Goal: Transaction & Acquisition: Subscribe to service/newsletter

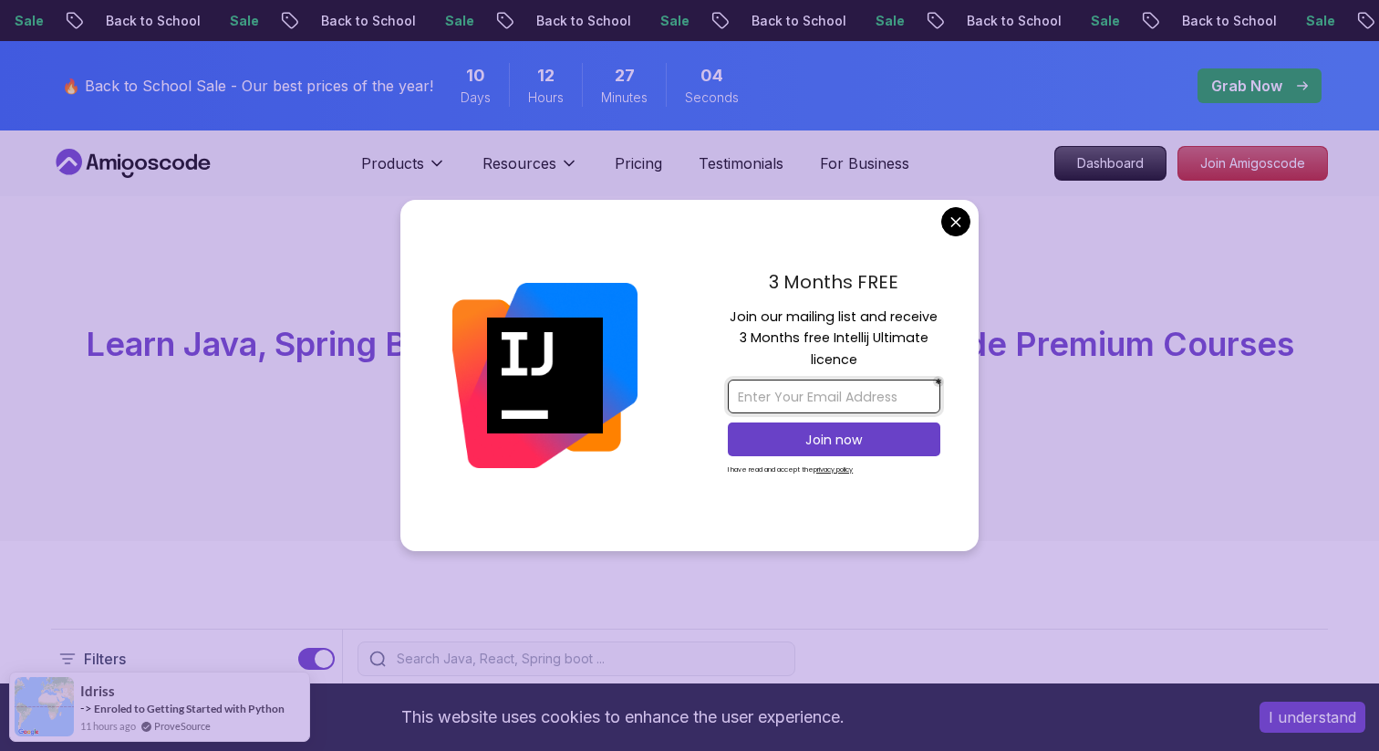
click at [787, 395] on input "email" at bounding box center [834, 396] width 212 height 34
type input "[DOMAIN_NAME][EMAIL_ADDRESS][DOMAIN_NAME]"
click at [855, 436] on p "Join now" at bounding box center [834, 439] width 172 height 18
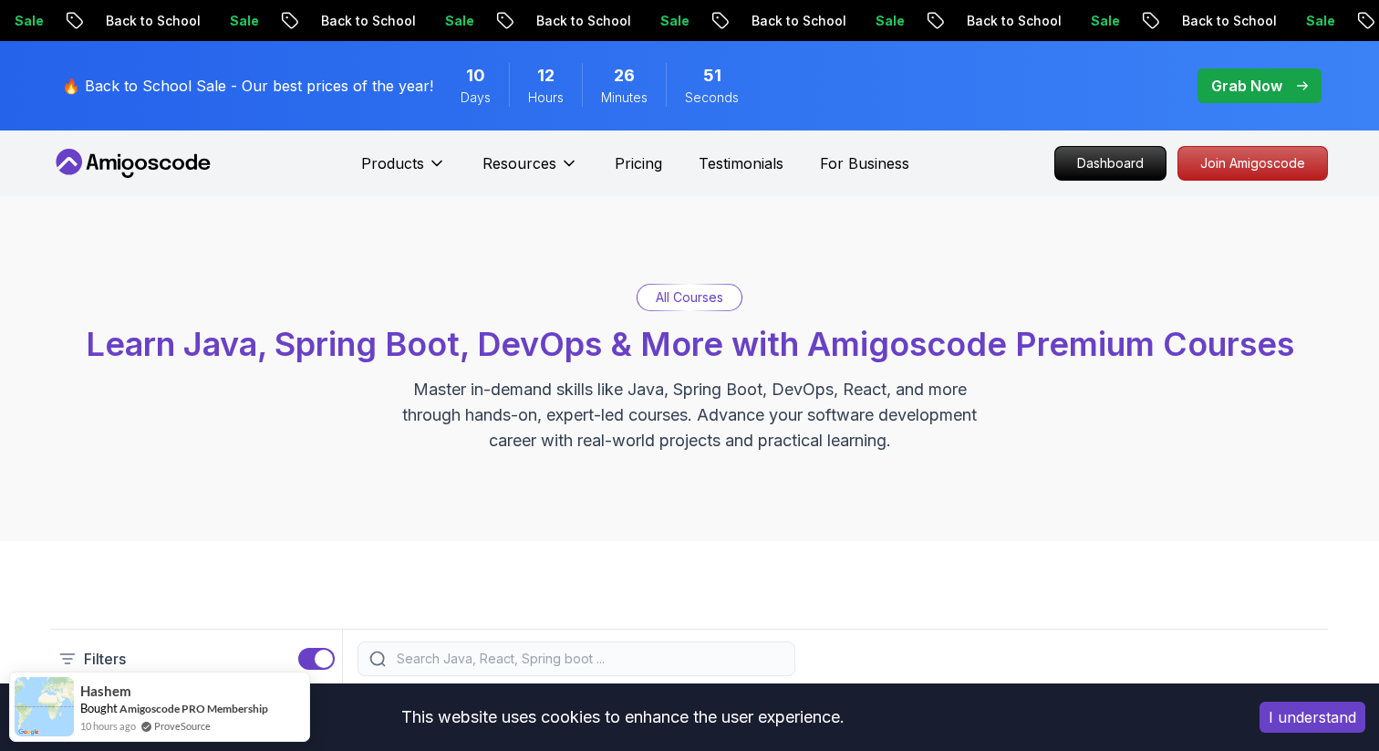
click at [1230, 88] on p "Grab Now" at bounding box center [1246, 86] width 71 height 22
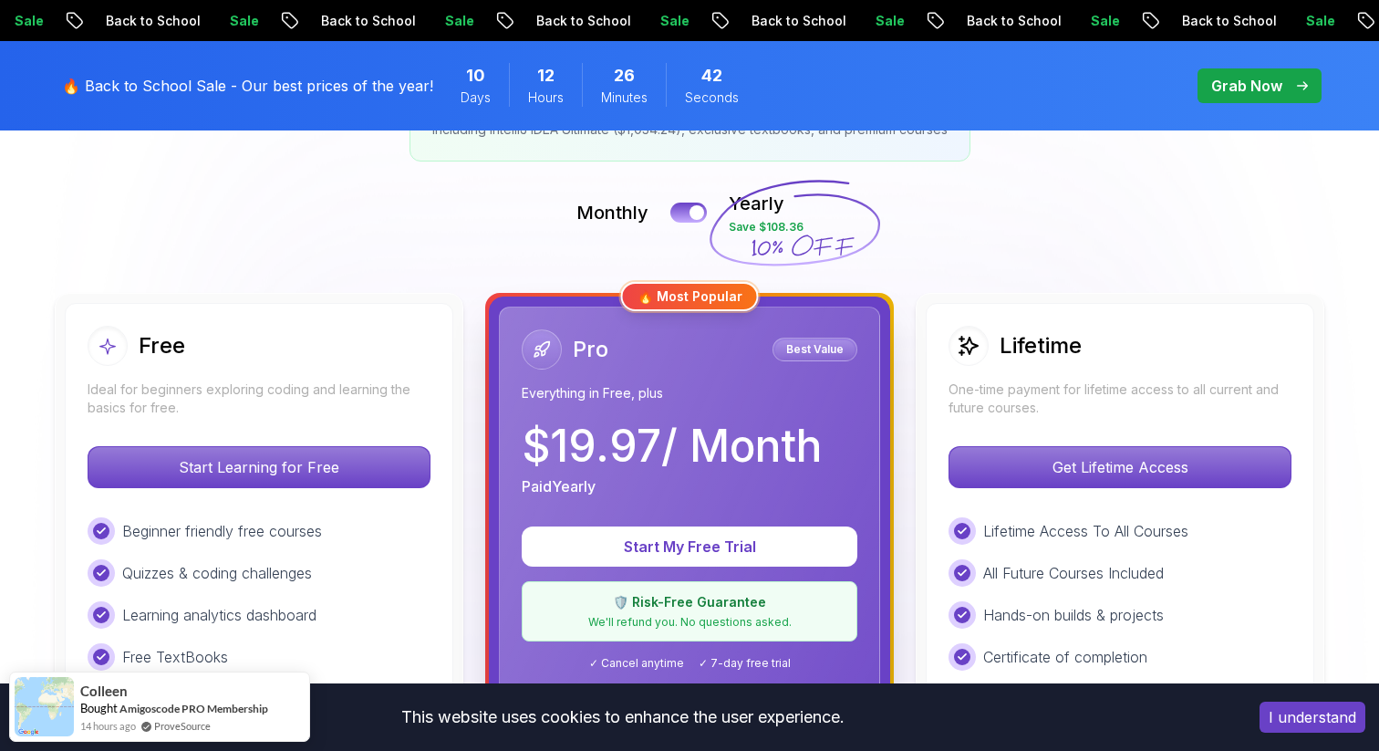
scroll to position [356, 0]
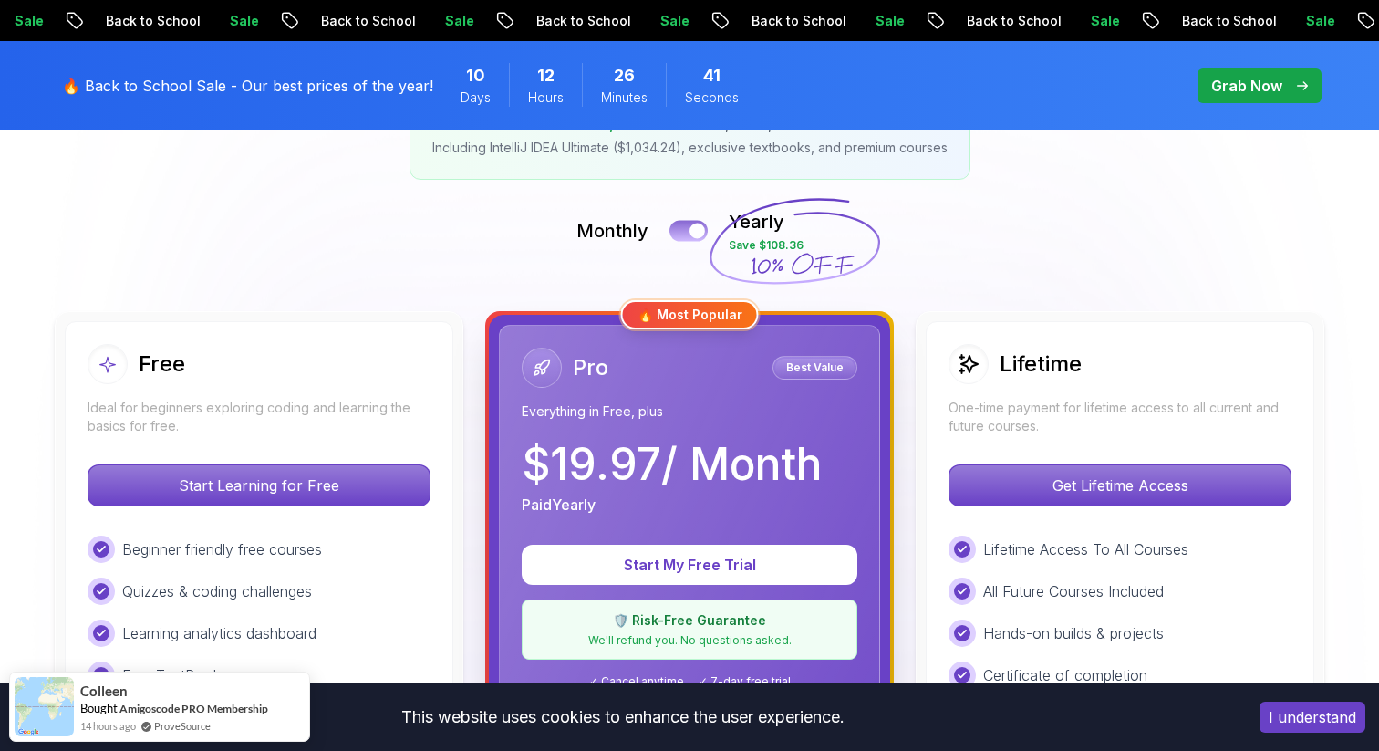
click at [689, 226] on button at bounding box center [688, 230] width 38 height 21
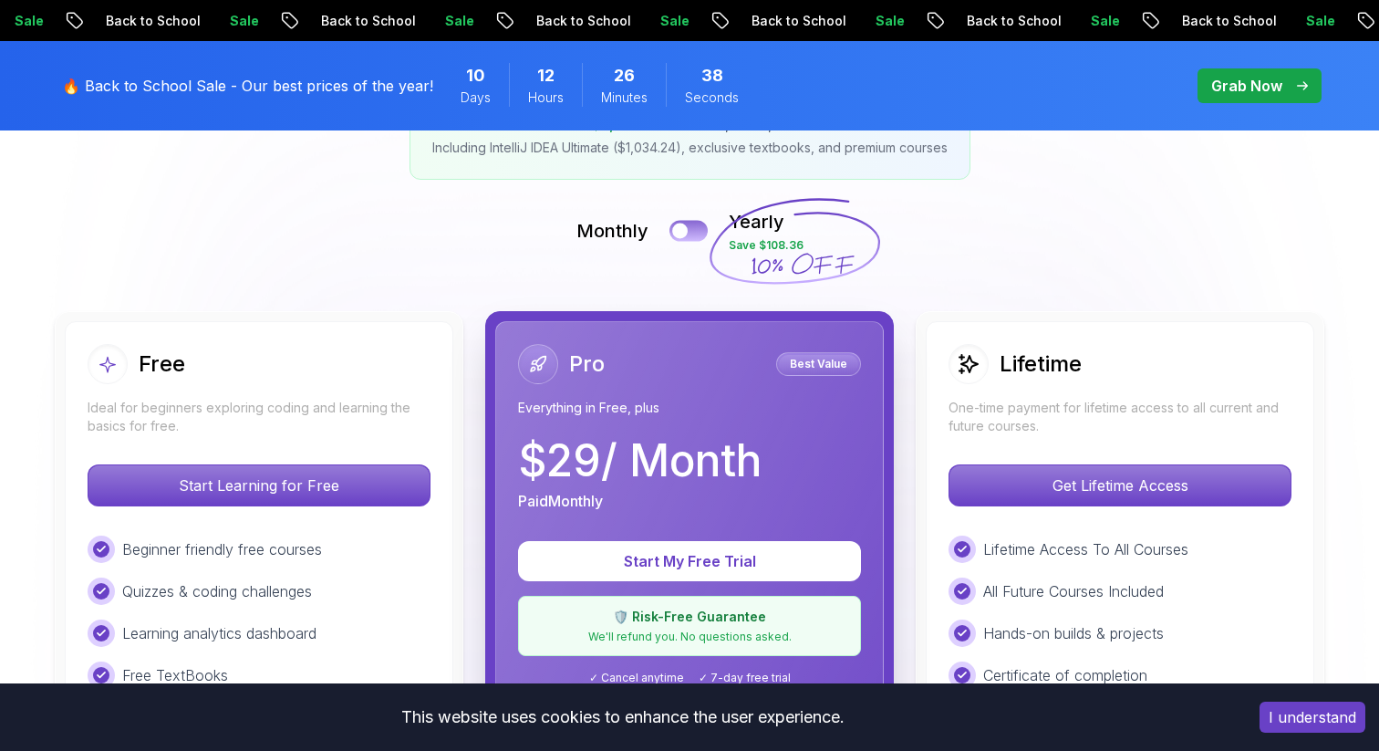
click at [695, 227] on button at bounding box center [688, 230] width 38 height 21
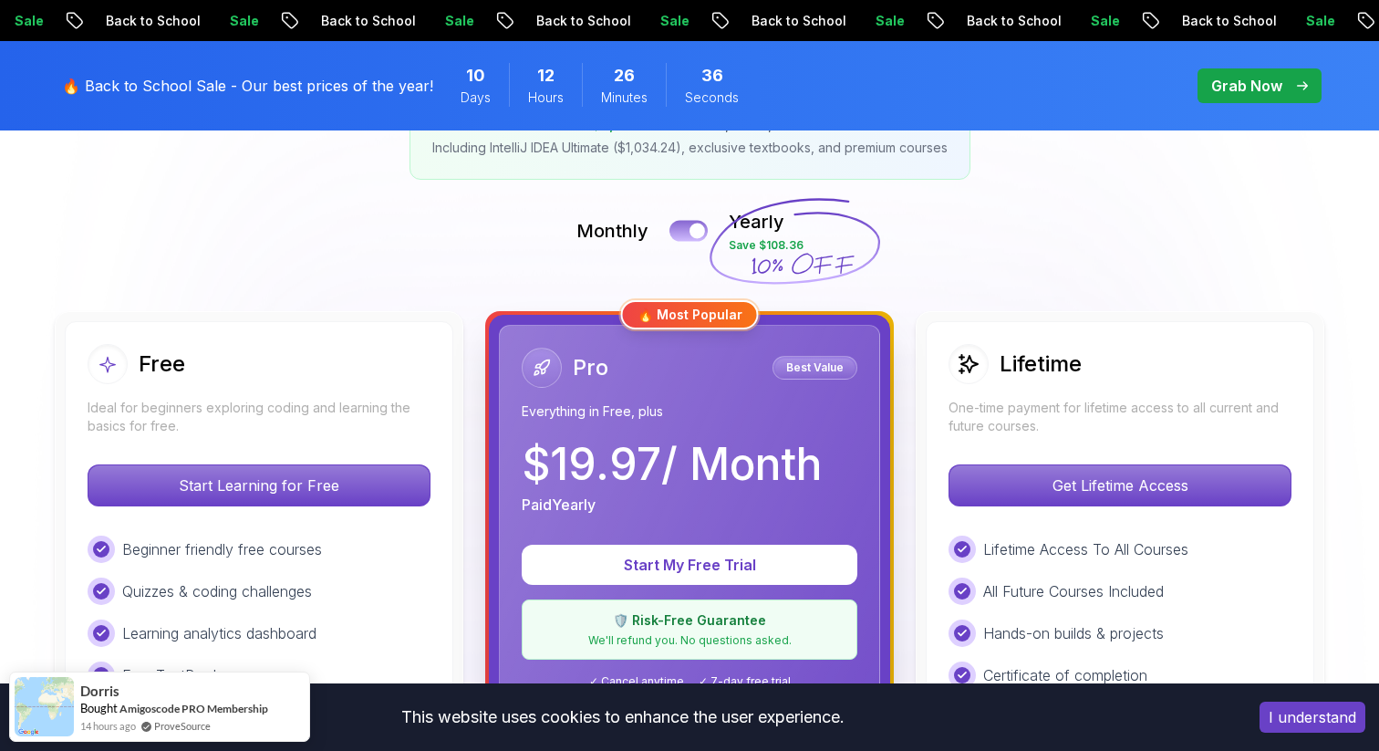
click at [694, 234] on div at bounding box center [697, 231] width 16 height 16
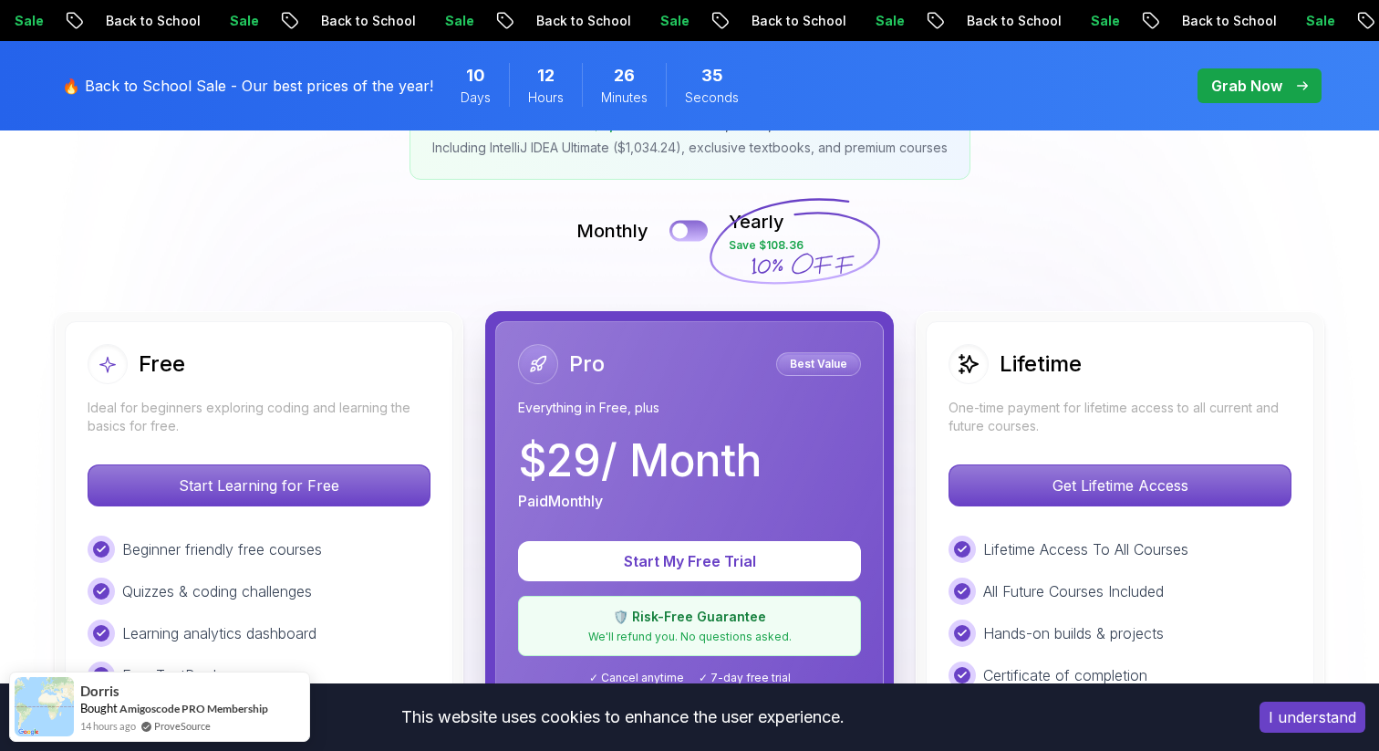
click at [696, 235] on button at bounding box center [688, 230] width 38 height 21
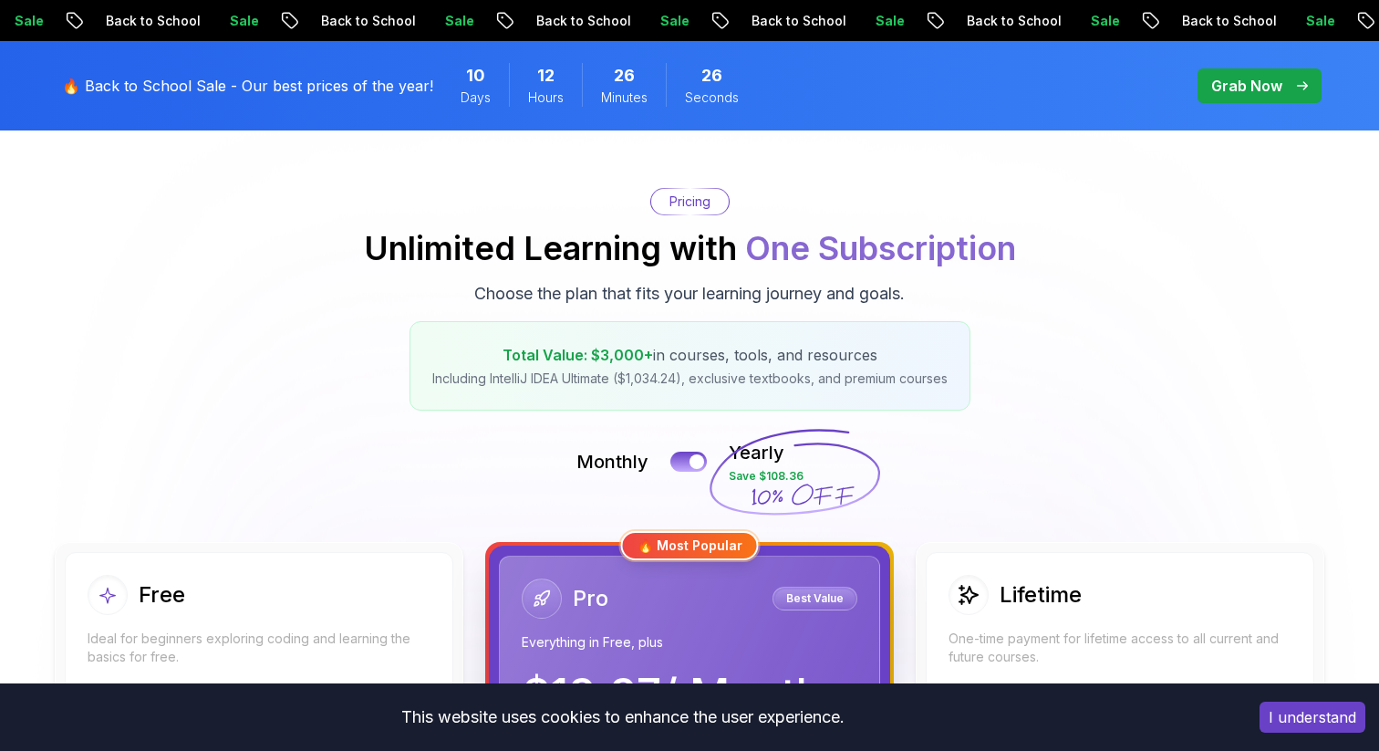
scroll to position [0, 0]
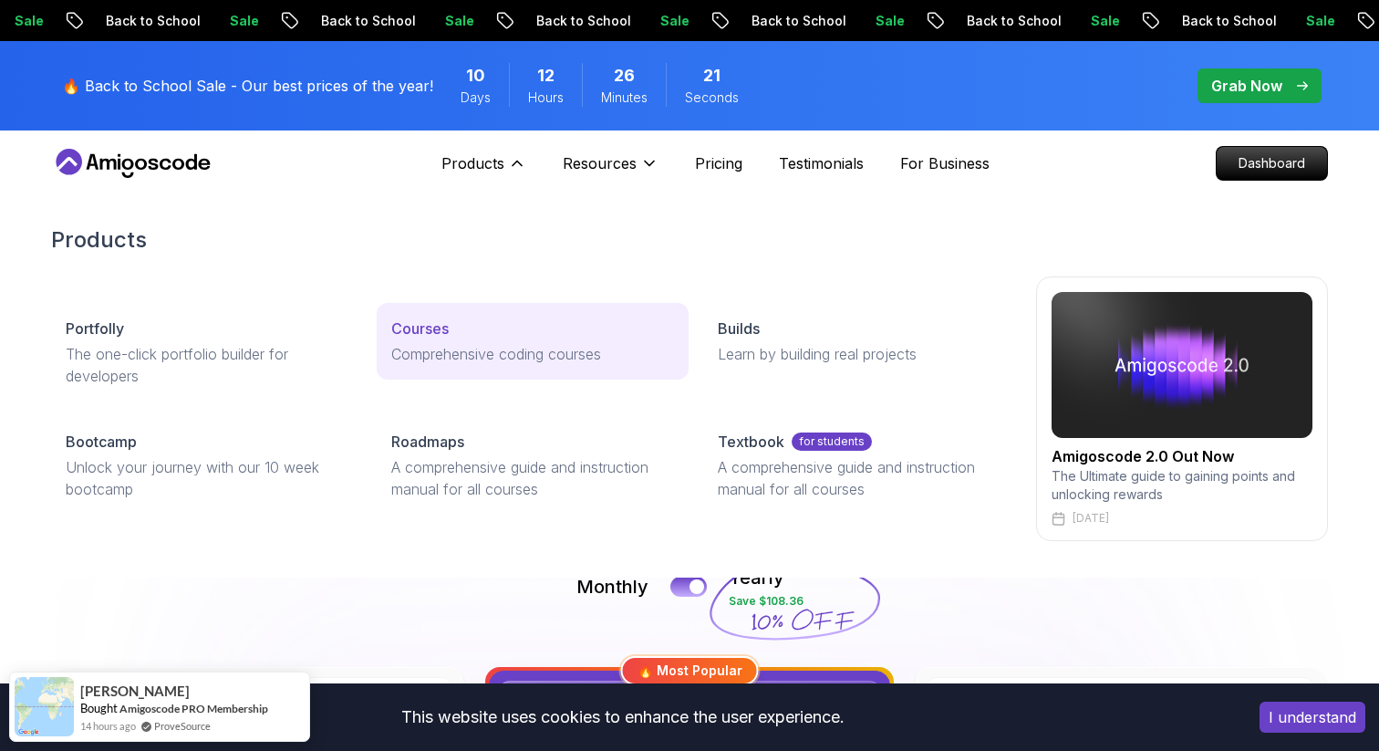
click at [457, 326] on div "Courses" at bounding box center [532, 328] width 282 height 22
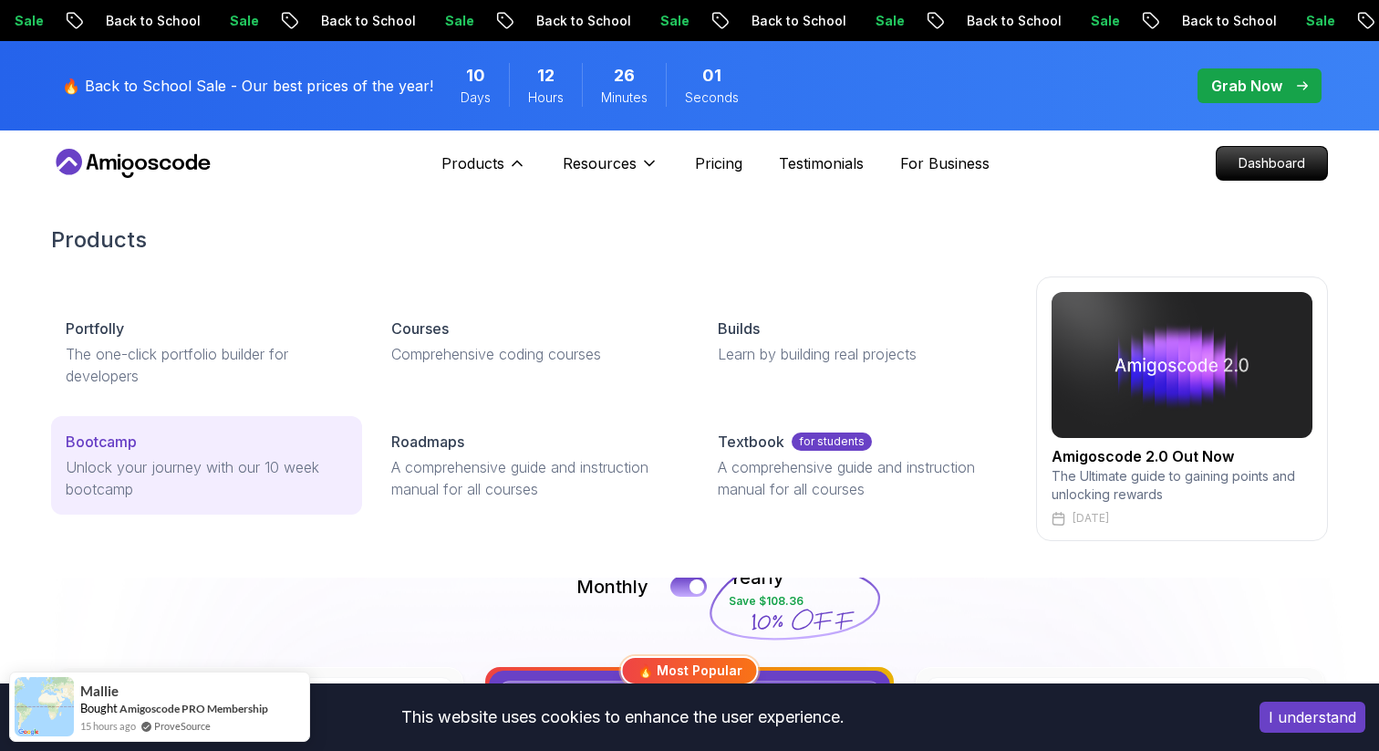
click at [254, 466] on p "Unlock your journey with our 10 week bootcamp" at bounding box center [207, 478] width 282 height 44
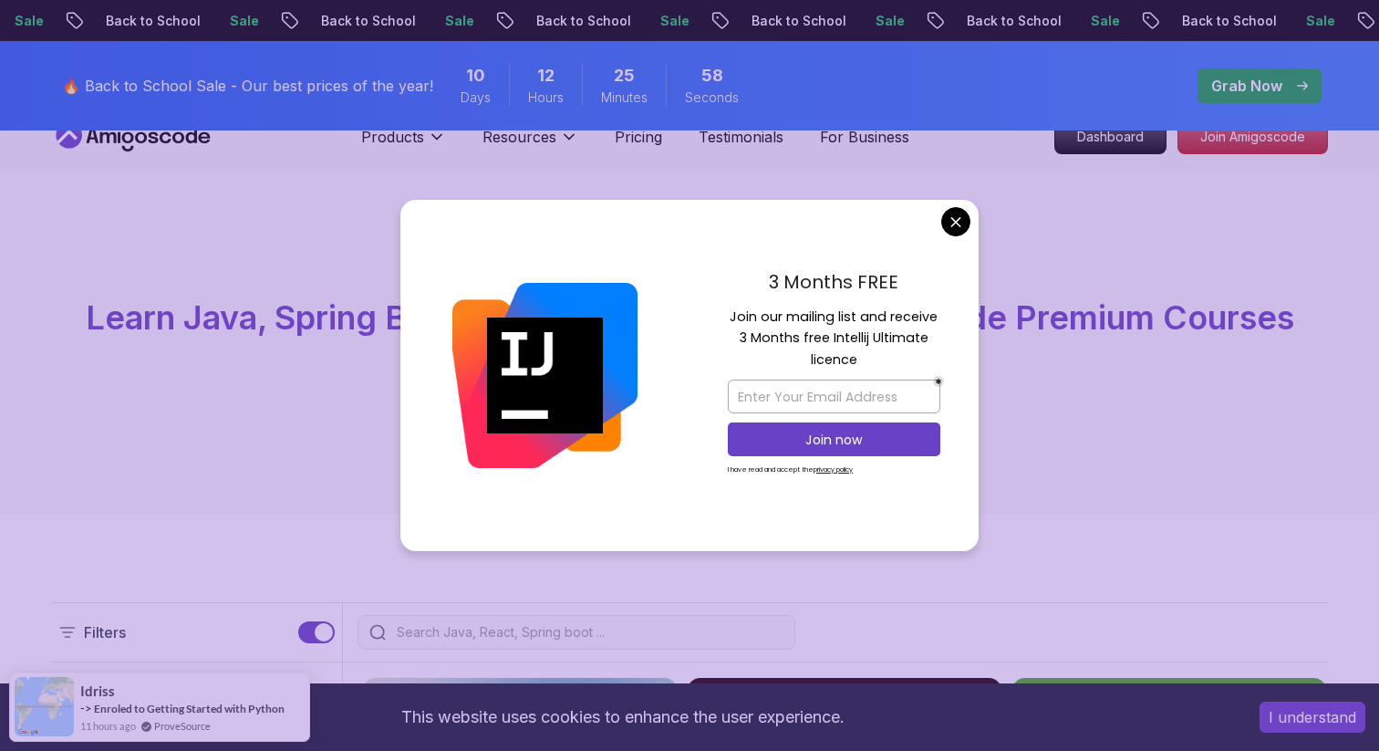
scroll to position [27, 0]
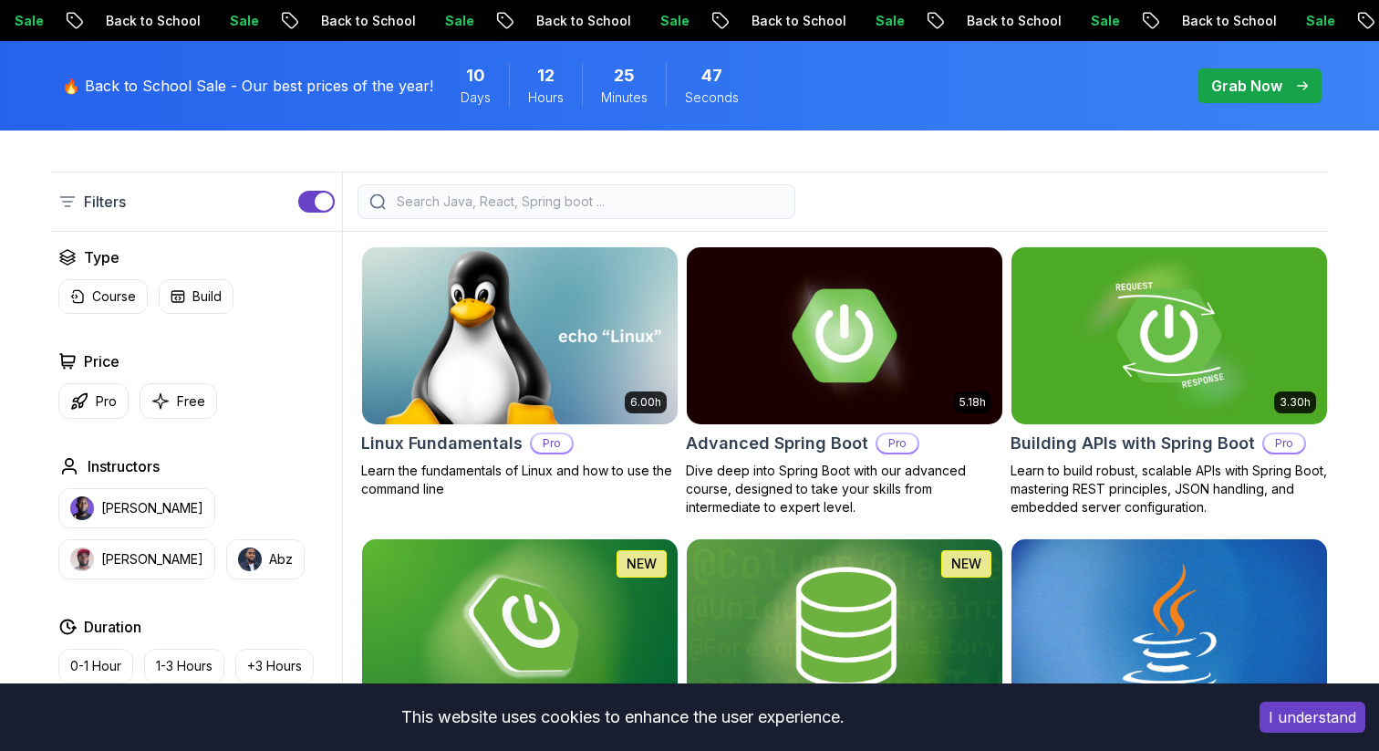
scroll to position [0, 0]
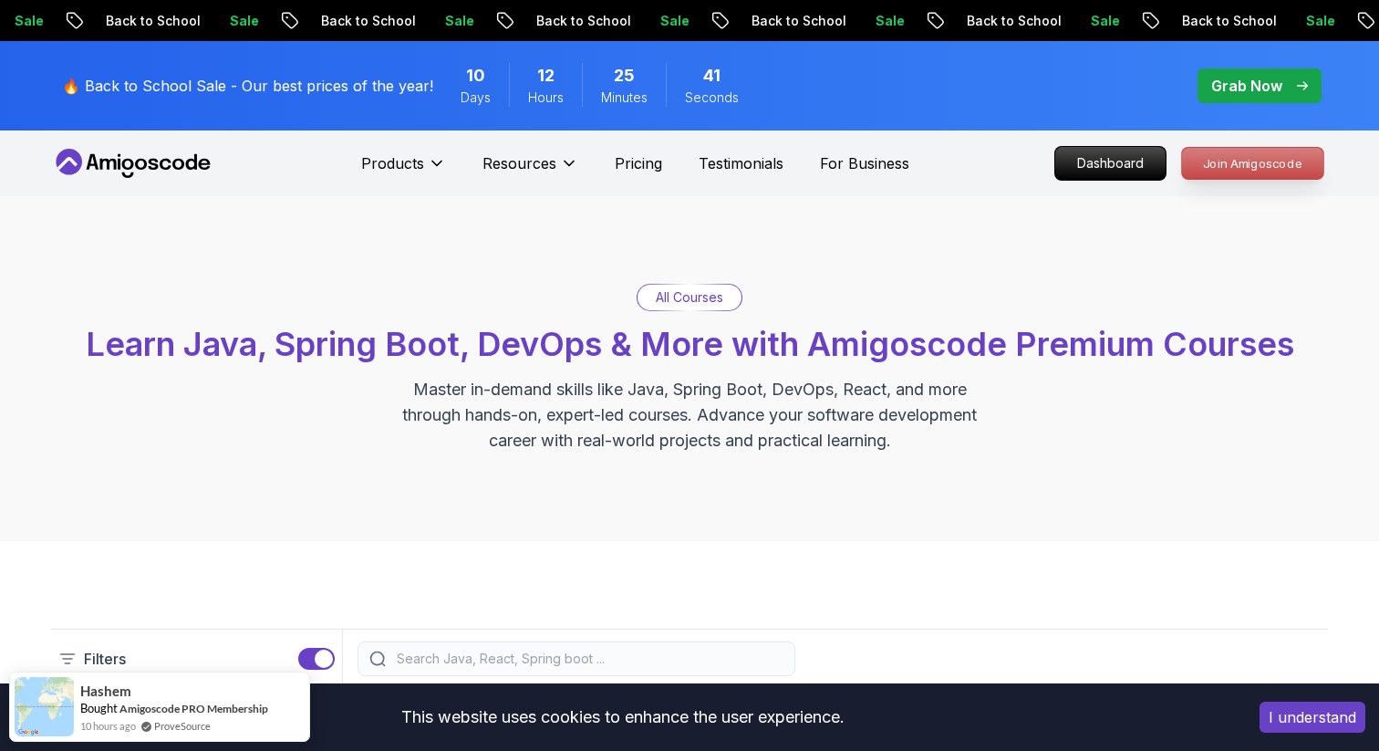
click at [1238, 159] on p "Join Amigoscode" at bounding box center [1252, 163] width 141 height 31
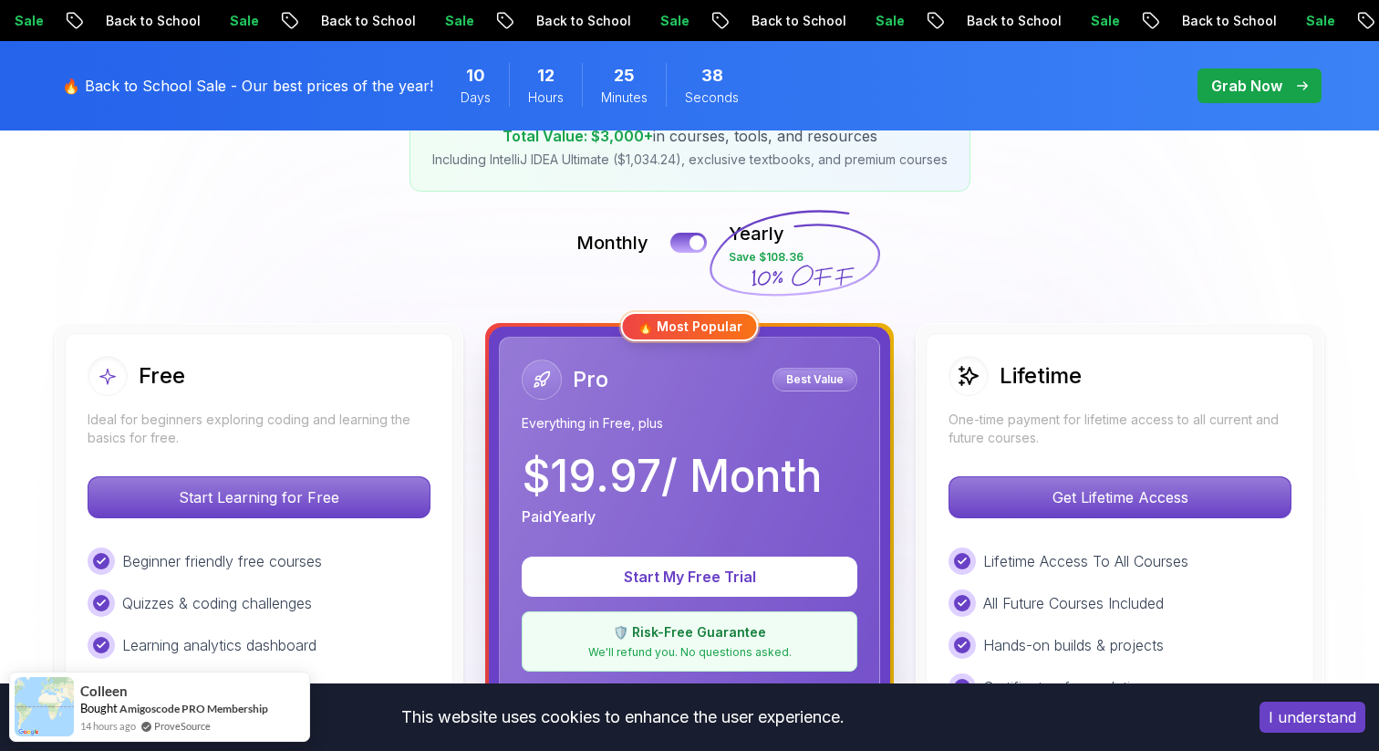
scroll to position [286, 0]
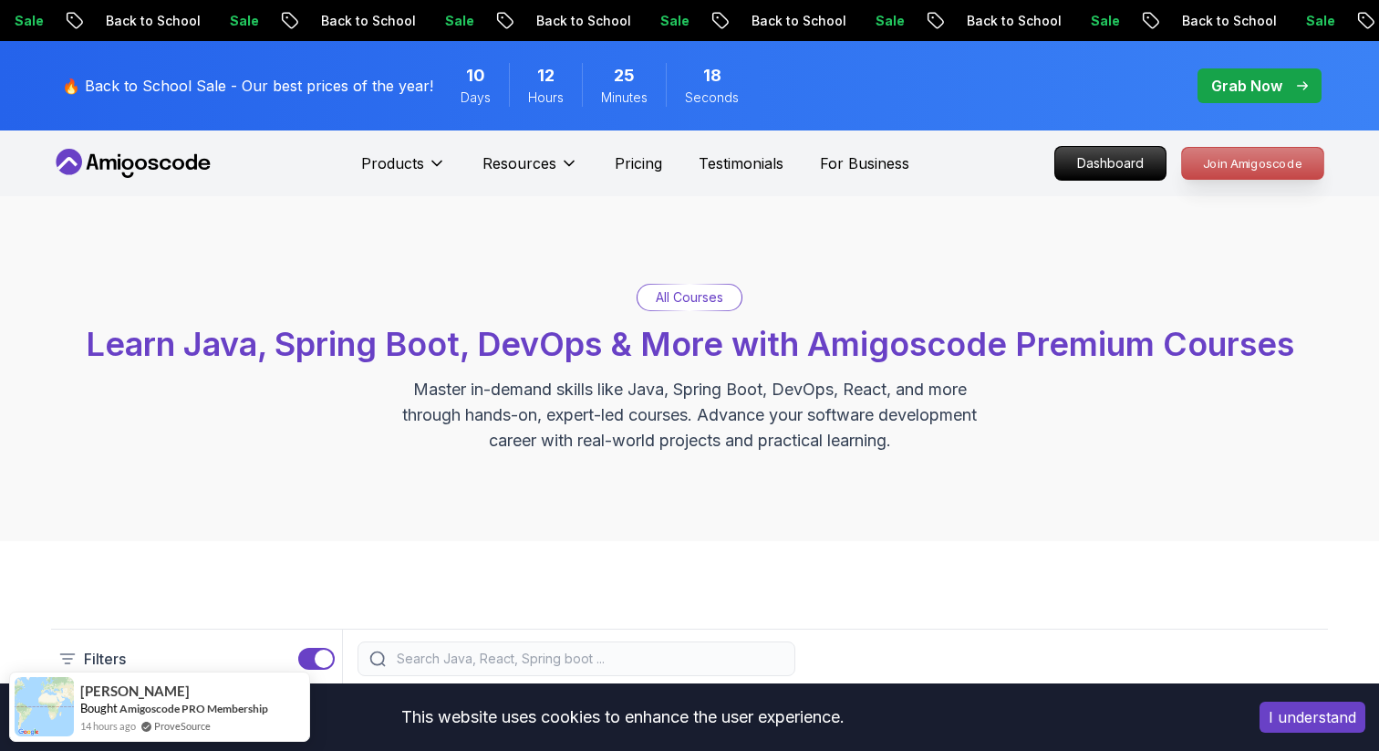
click at [1254, 171] on p "Join Amigoscode" at bounding box center [1252, 163] width 141 height 31
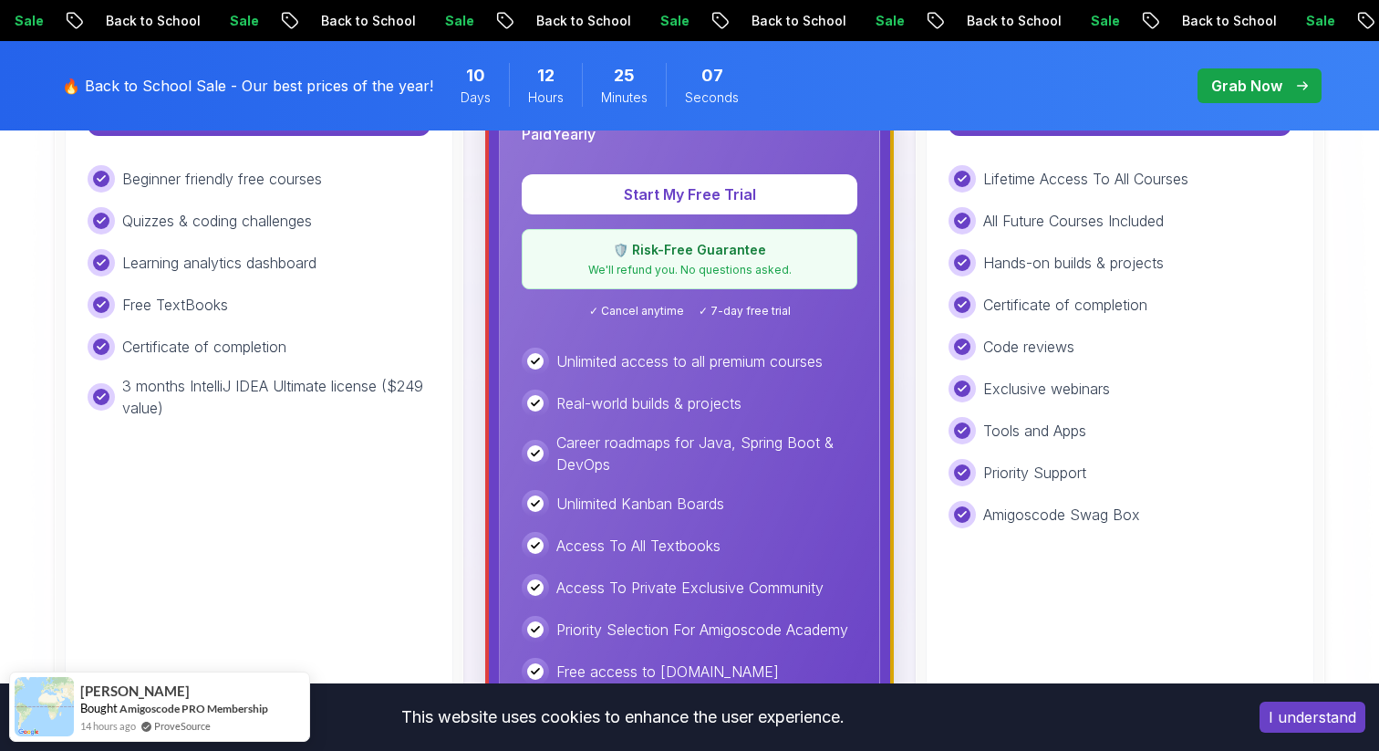
scroll to position [523, 0]
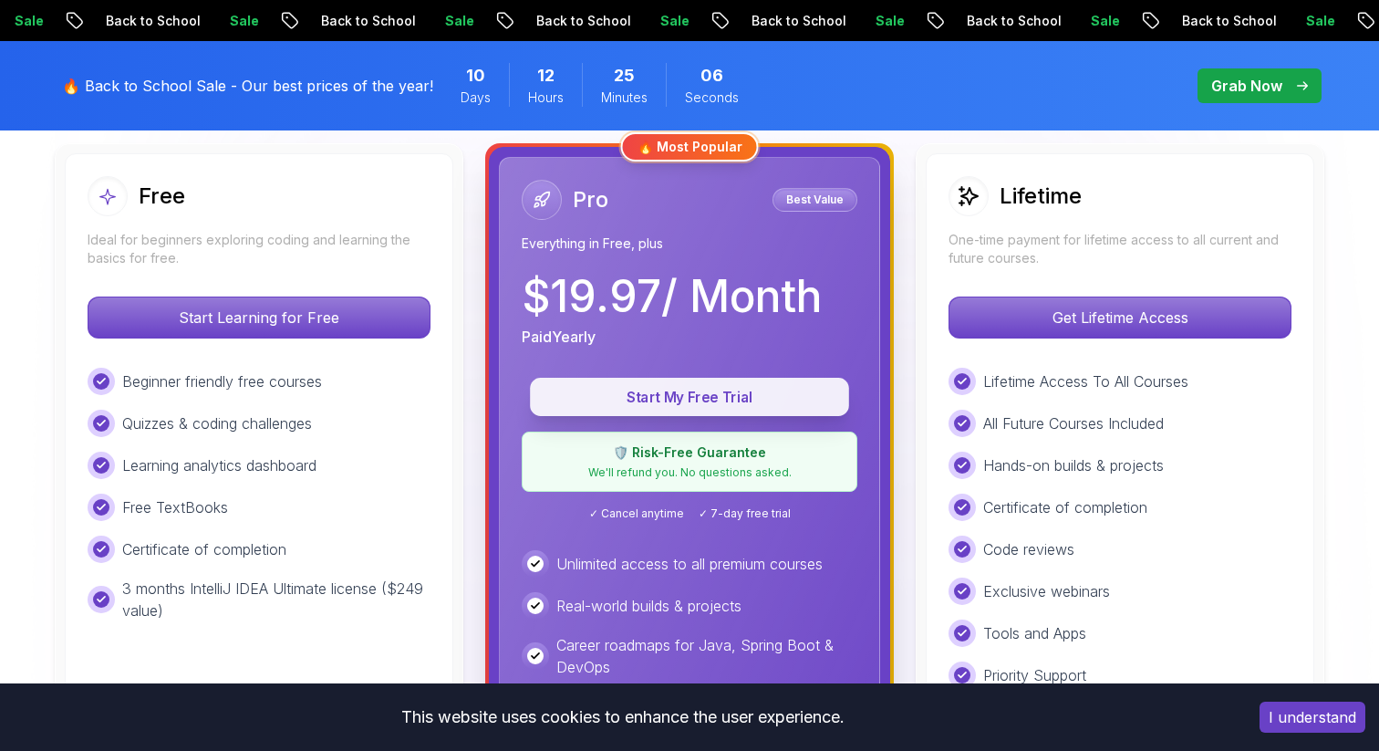
click at [735, 398] on p "Start My Free Trial" at bounding box center [689, 397] width 277 height 21
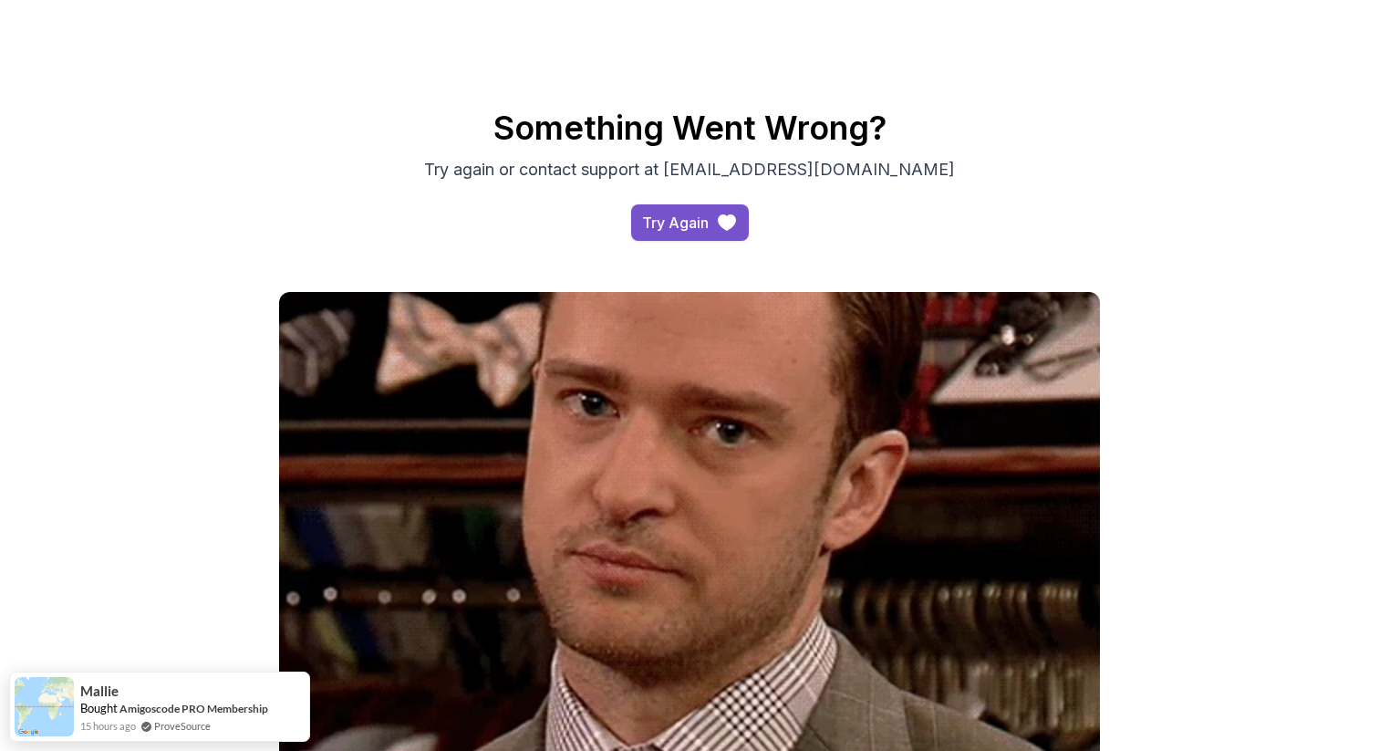
click at [706, 221] on div "Try Again" at bounding box center [675, 223] width 67 height 22
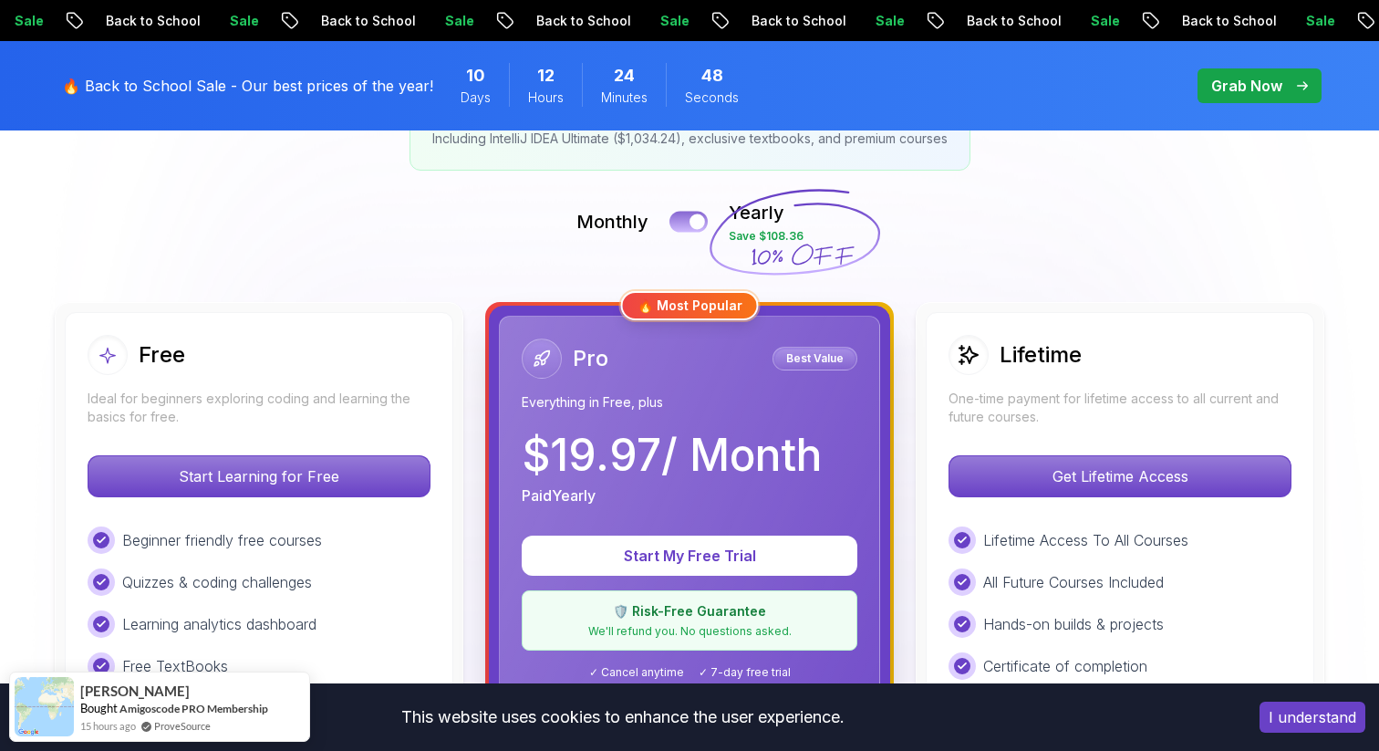
scroll to position [373, 0]
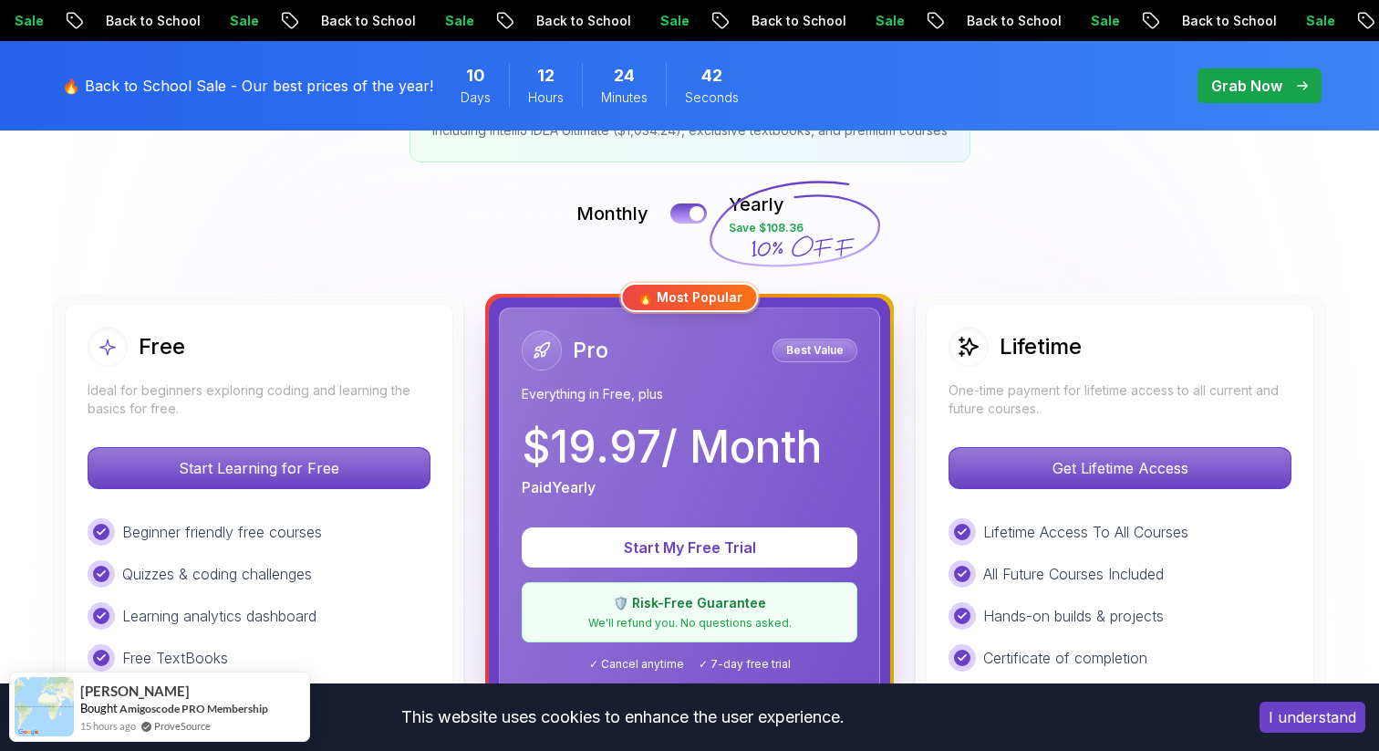
click at [705, 296] on div "🔥 Most Popular" at bounding box center [690, 297] width 138 height 29
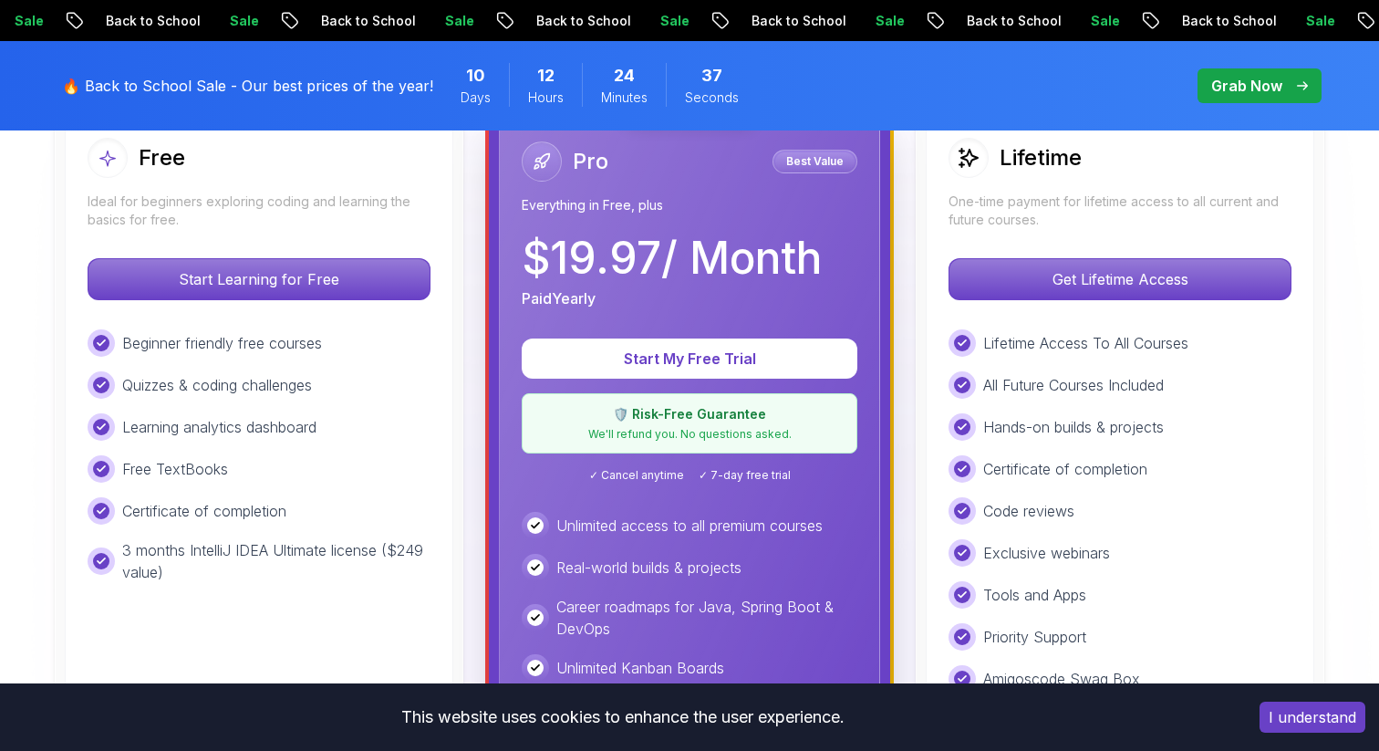
scroll to position [439, 0]
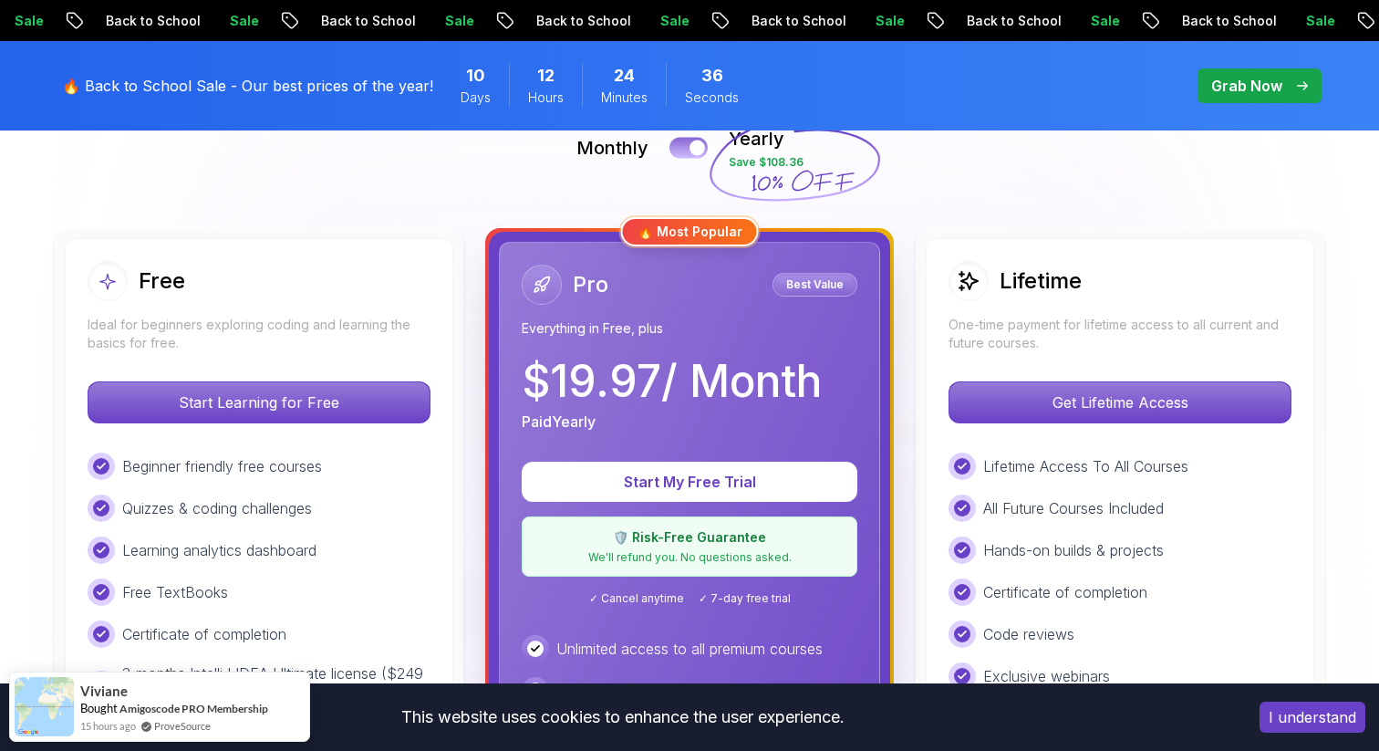
click at [689, 155] on button at bounding box center [688, 147] width 38 height 21
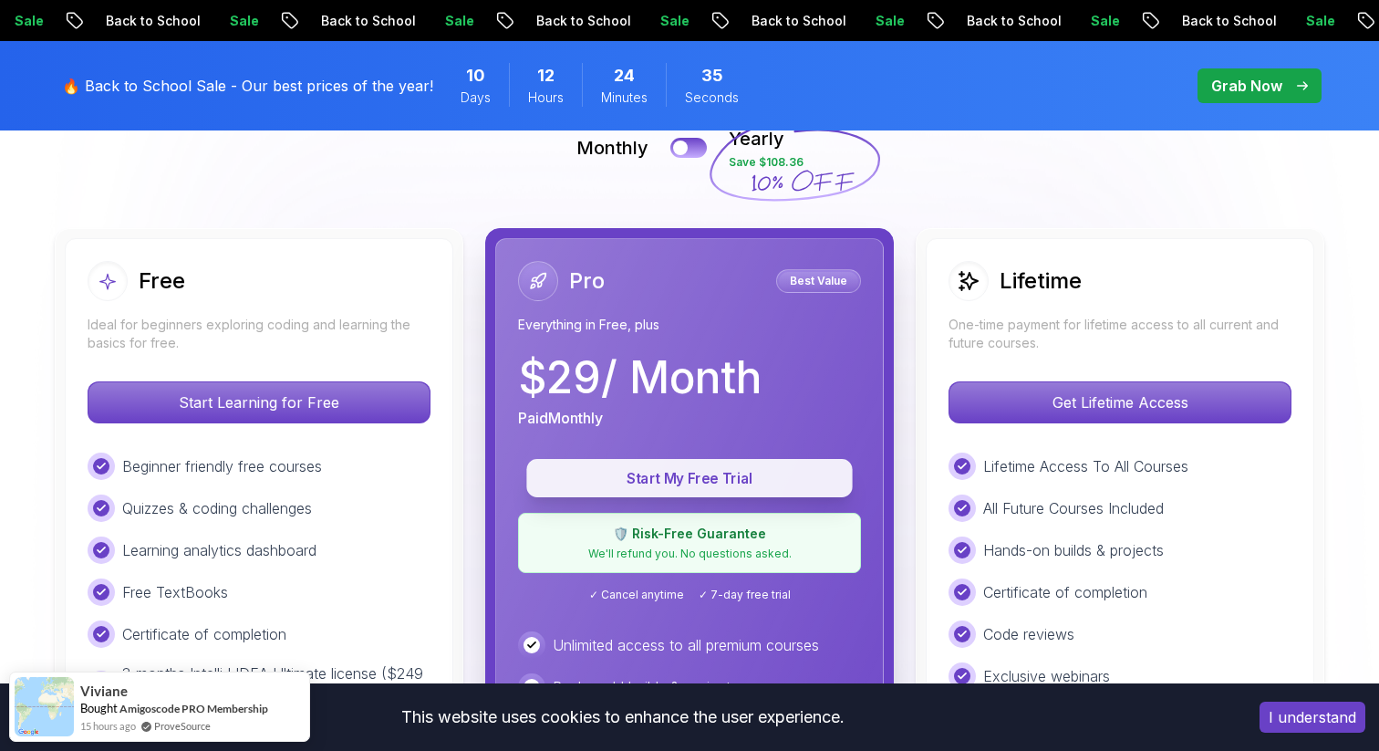
click at [720, 472] on p "Start My Free Trial" at bounding box center [689, 478] width 285 height 21
